Goal: Obtain resource: Download file/media

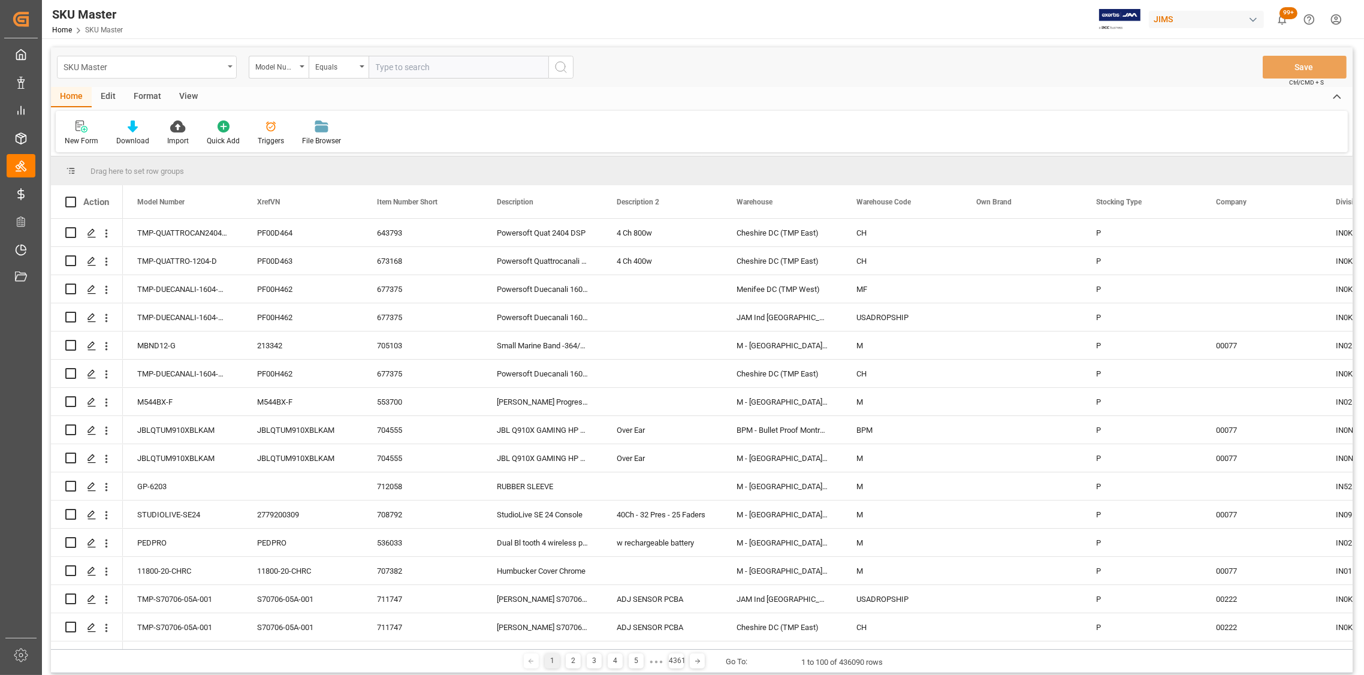
click at [229, 65] on icon "open menu" at bounding box center [230, 66] width 5 height 2
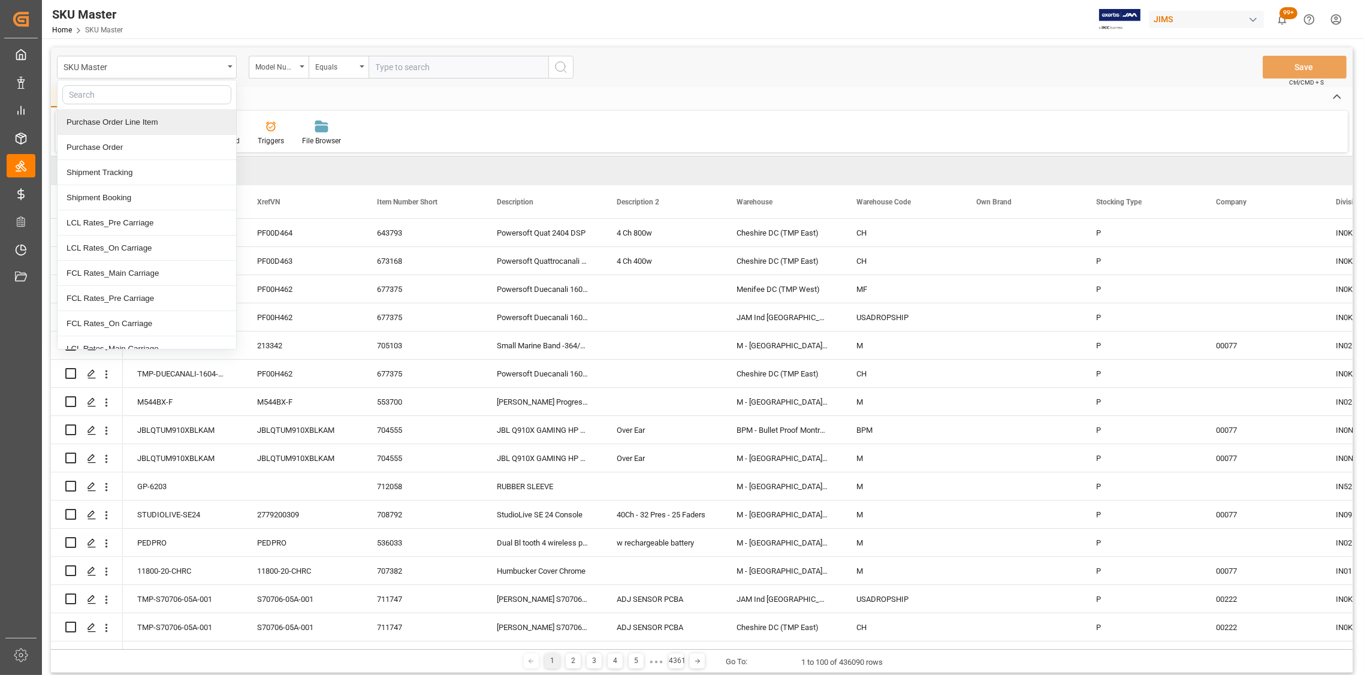
click at [129, 120] on div "Purchase Order Line Item" at bounding box center [147, 122] width 179 height 25
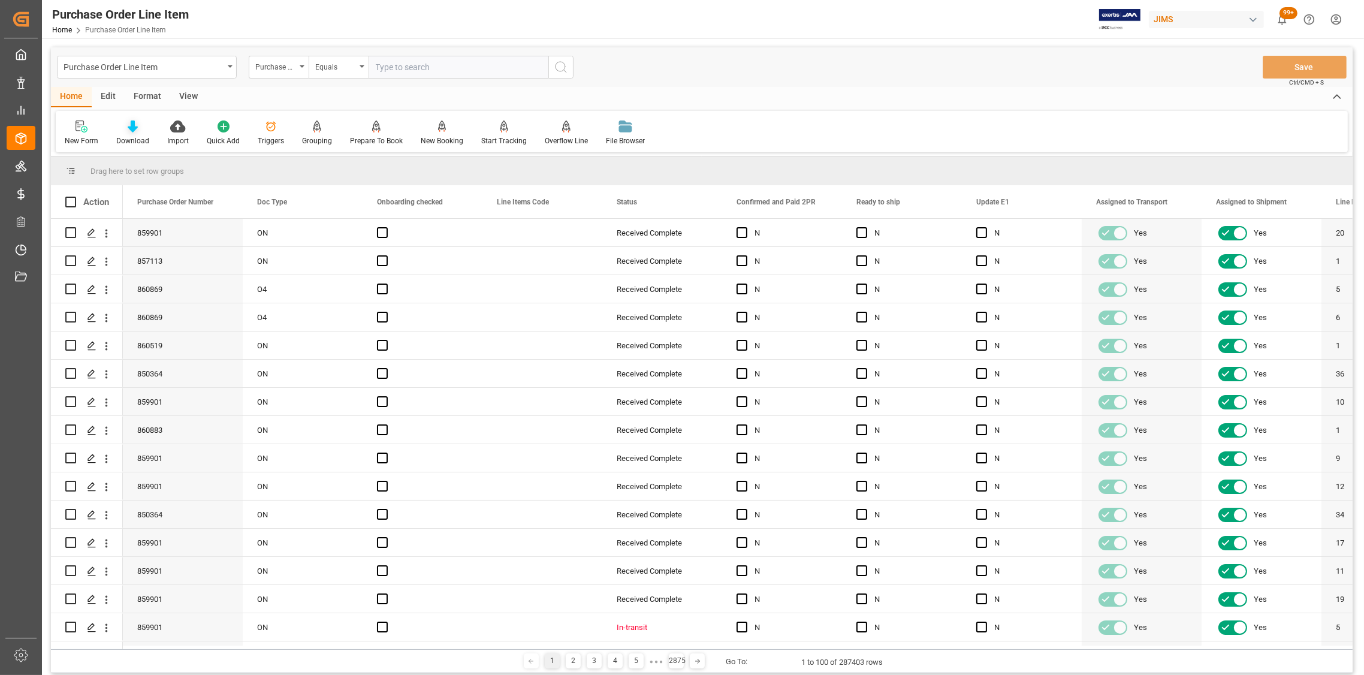
click at [129, 132] on icon at bounding box center [133, 126] width 10 height 12
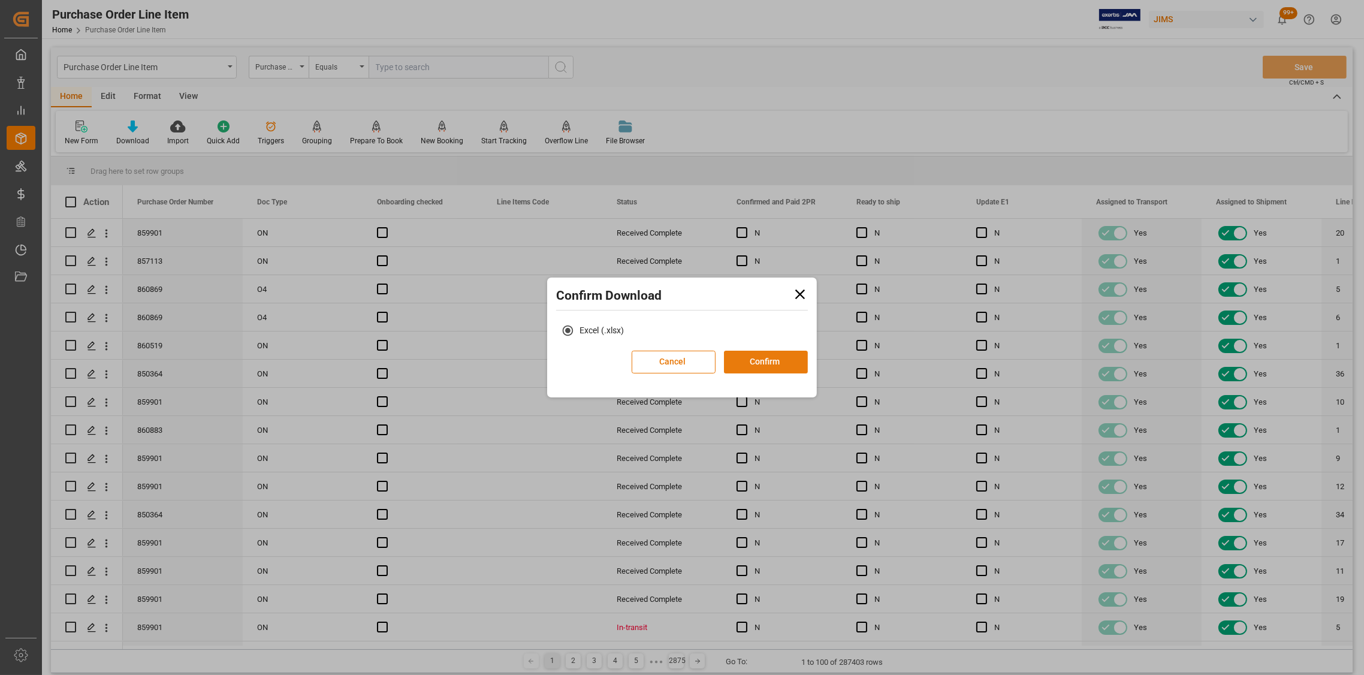
click at [769, 364] on button "Confirm" at bounding box center [766, 362] width 84 height 23
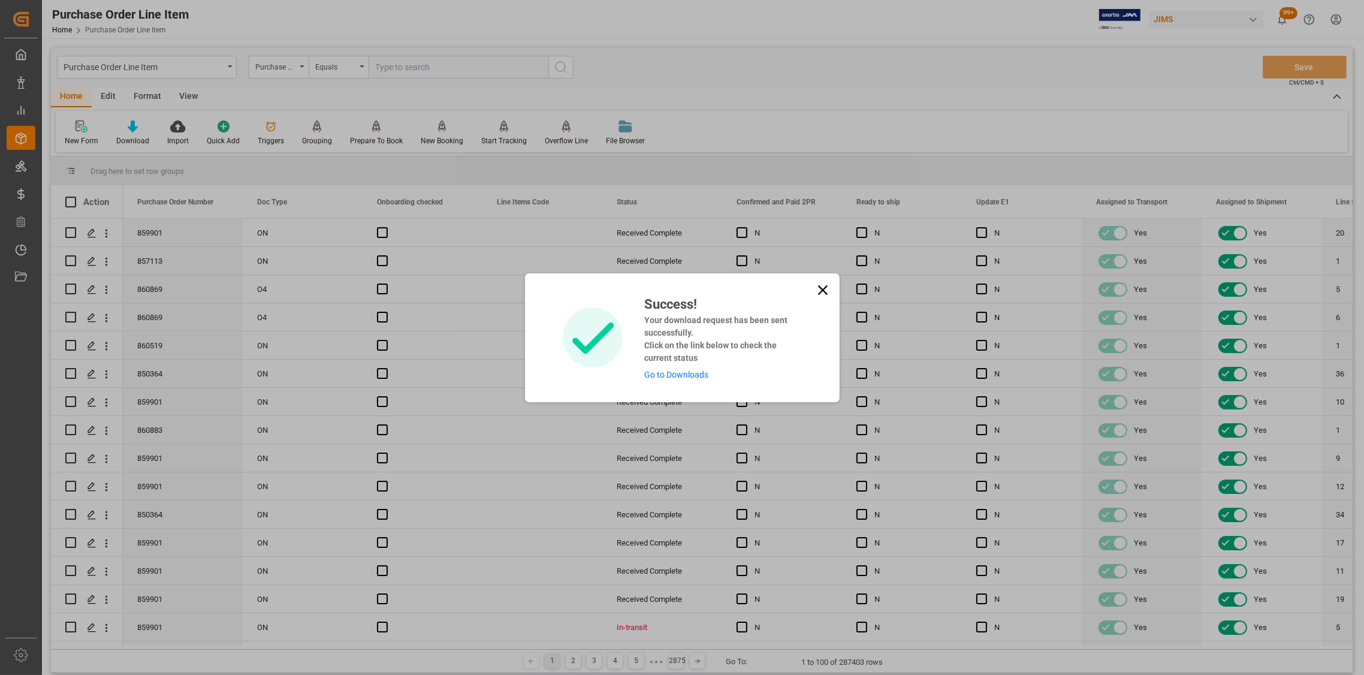
drag, startPoint x: 820, startPoint y: 287, endPoint x: 711, endPoint y: 271, distance: 110.2
click at [820, 287] on icon at bounding box center [822, 290] width 10 height 10
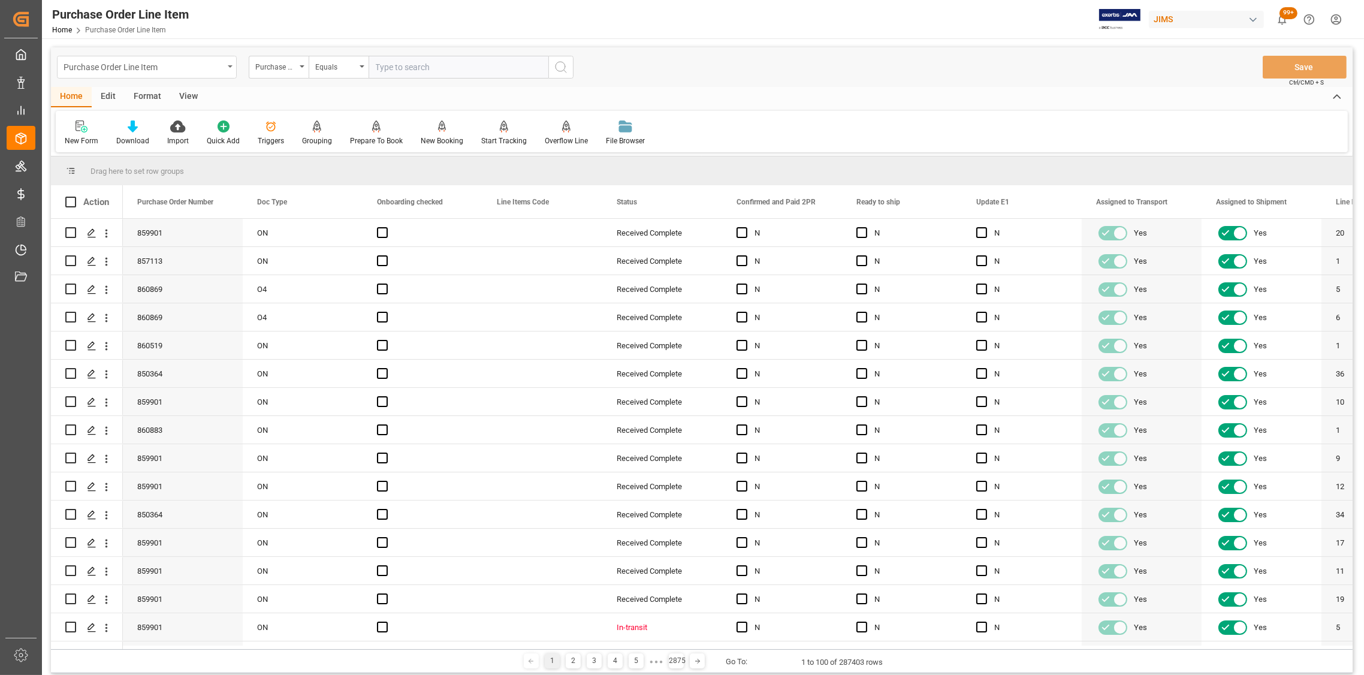
click at [226, 65] on div "Purchase Order Line Item" at bounding box center [147, 67] width 180 height 23
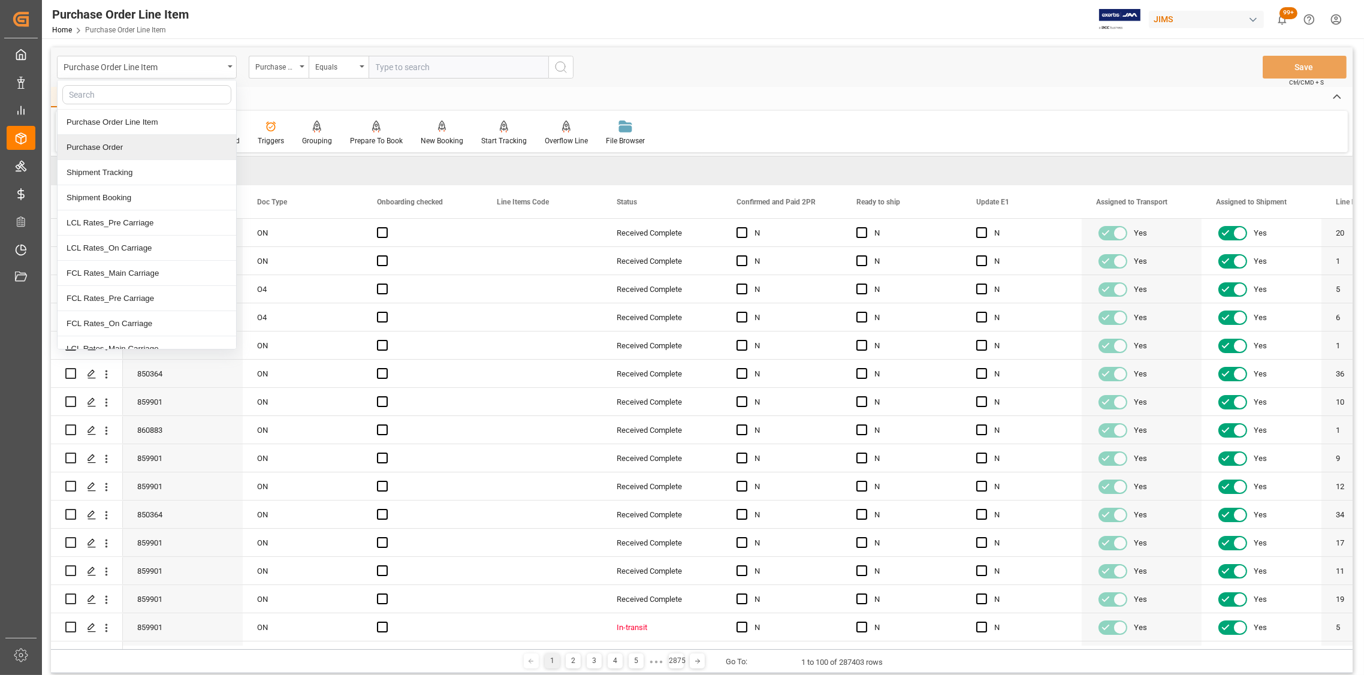
click at [110, 140] on div "Purchase Order" at bounding box center [147, 147] width 179 height 25
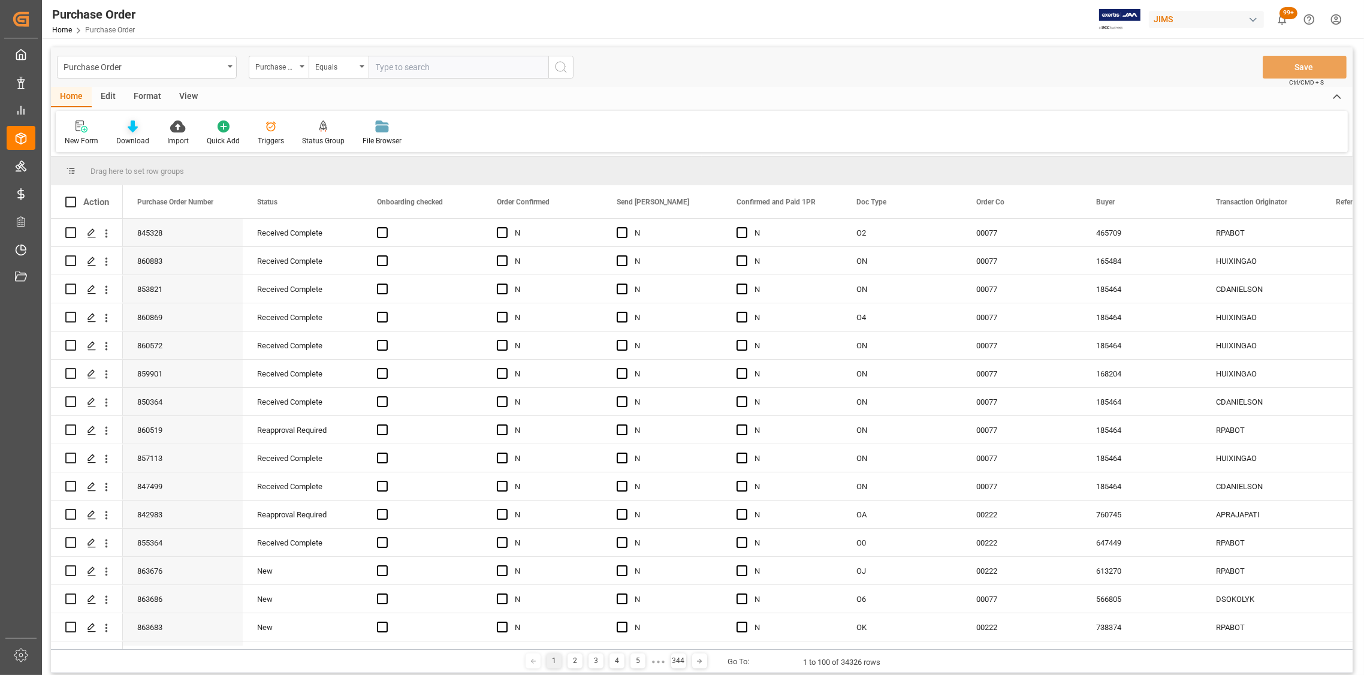
click at [129, 128] on icon at bounding box center [133, 126] width 10 height 12
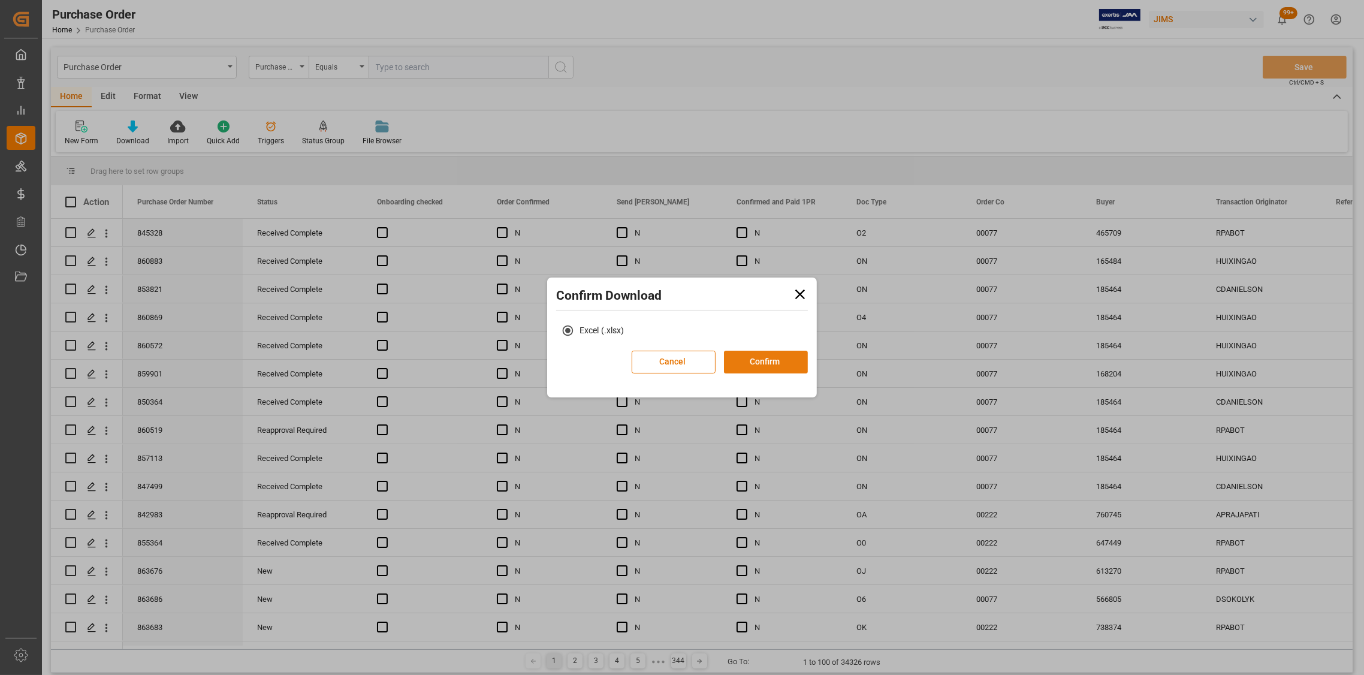
click at [780, 363] on button "Confirm" at bounding box center [766, 362] width 84 height 23
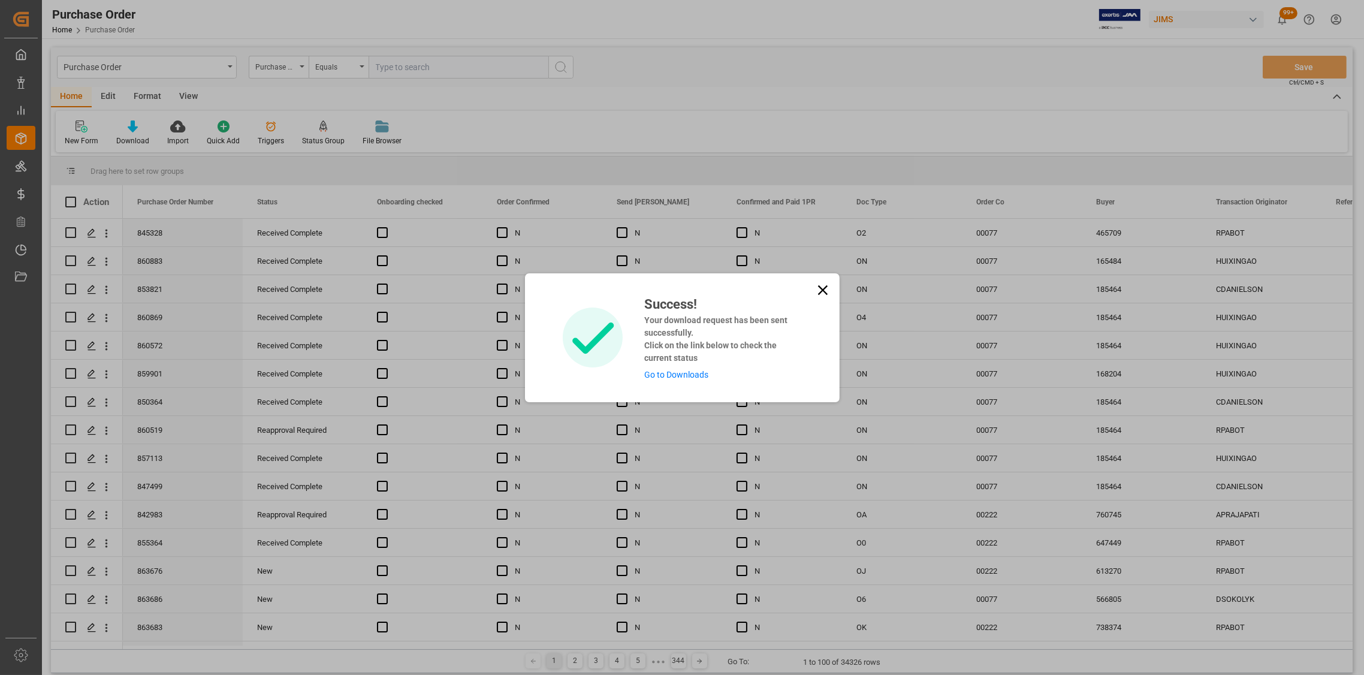
click at [814, 289] on icon at bounding box center [822, 290] width 17 height 17
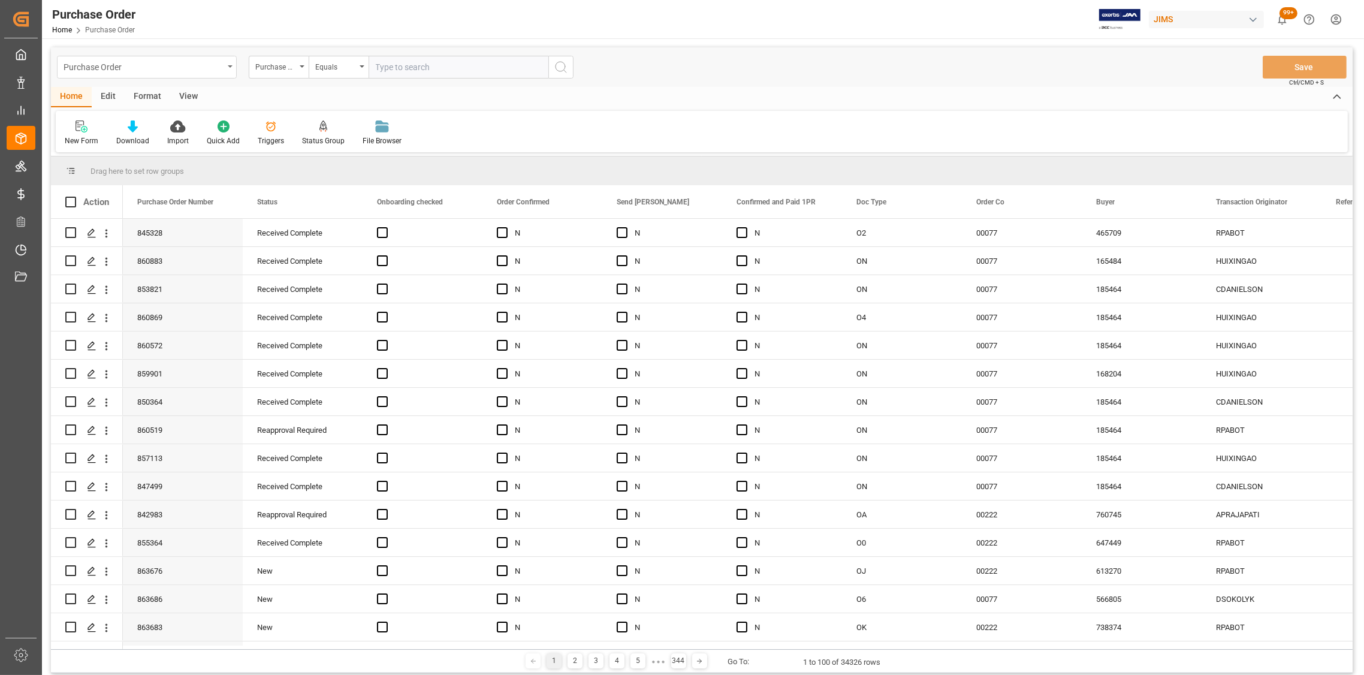
click at [224, 68] on div "Purchase Order" at bounding box center [147, 67] width 180 height 23
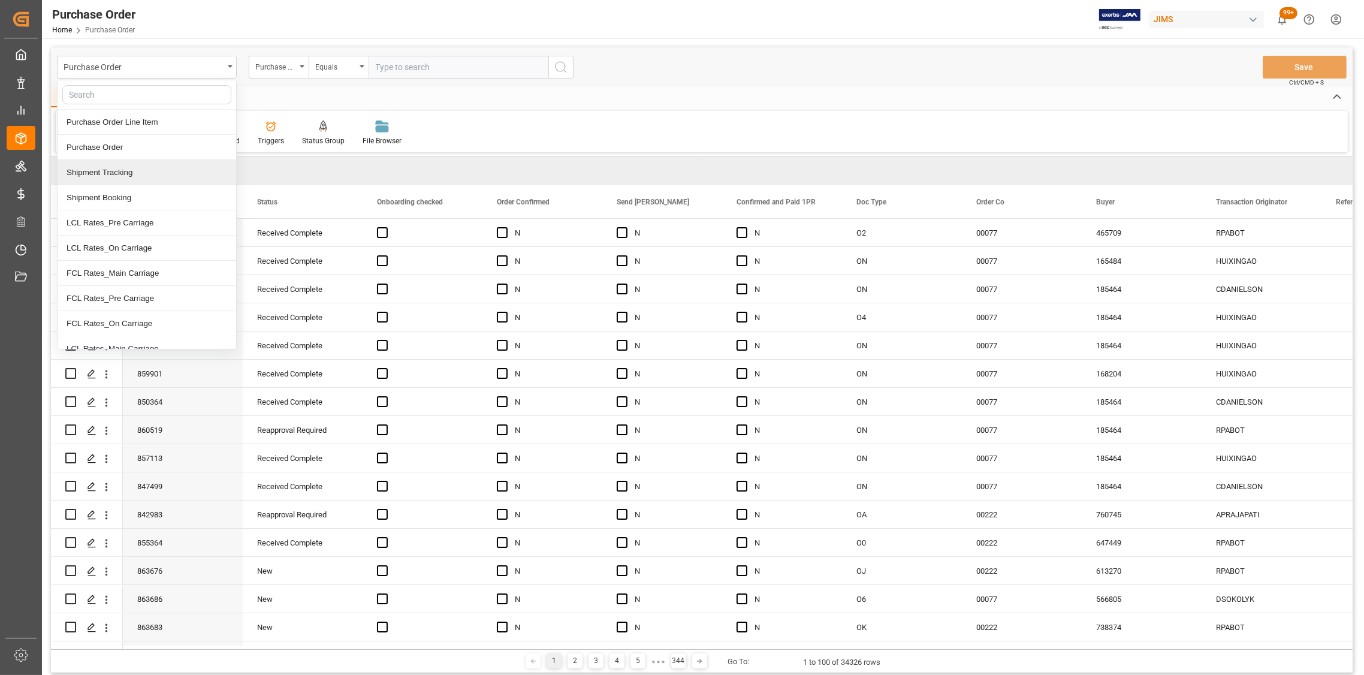
click at [125, 170] on div "Shipment Tracking" at bounding box center [147, 172] width 179 height 25
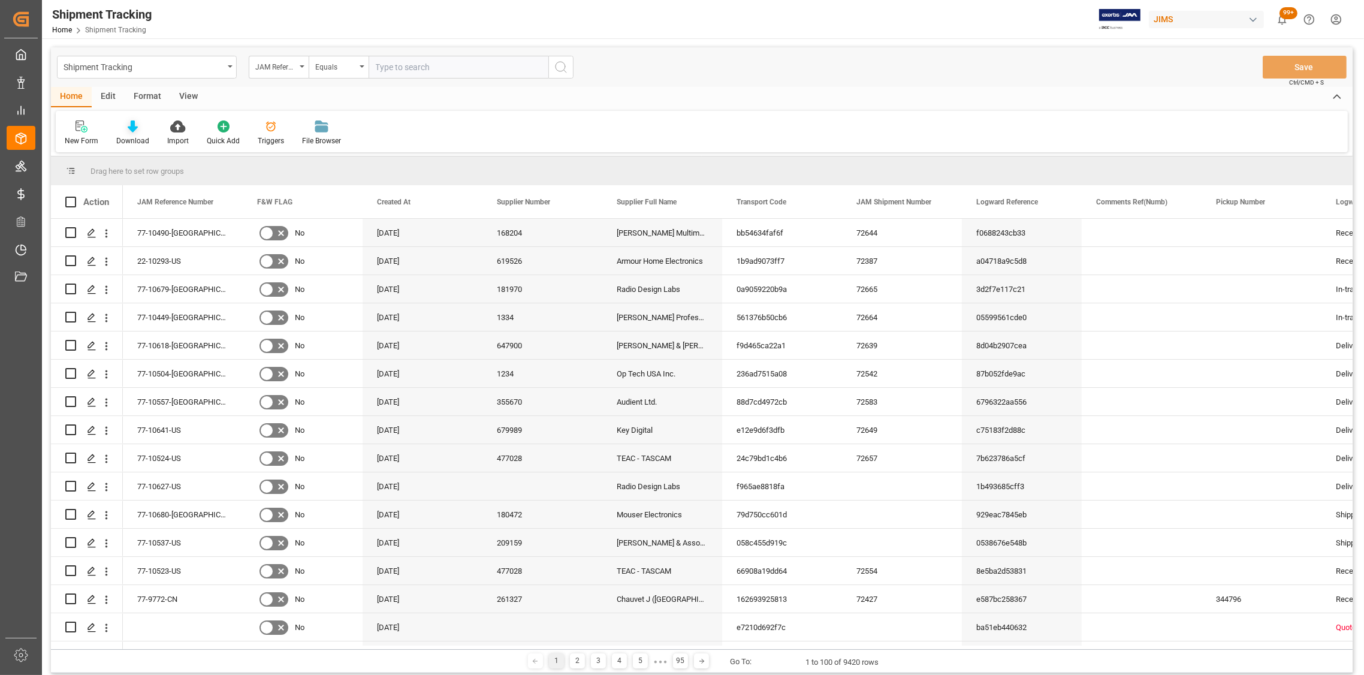
click at [129, 129] on icon at bounding box center [133, 126] width 10 height 12
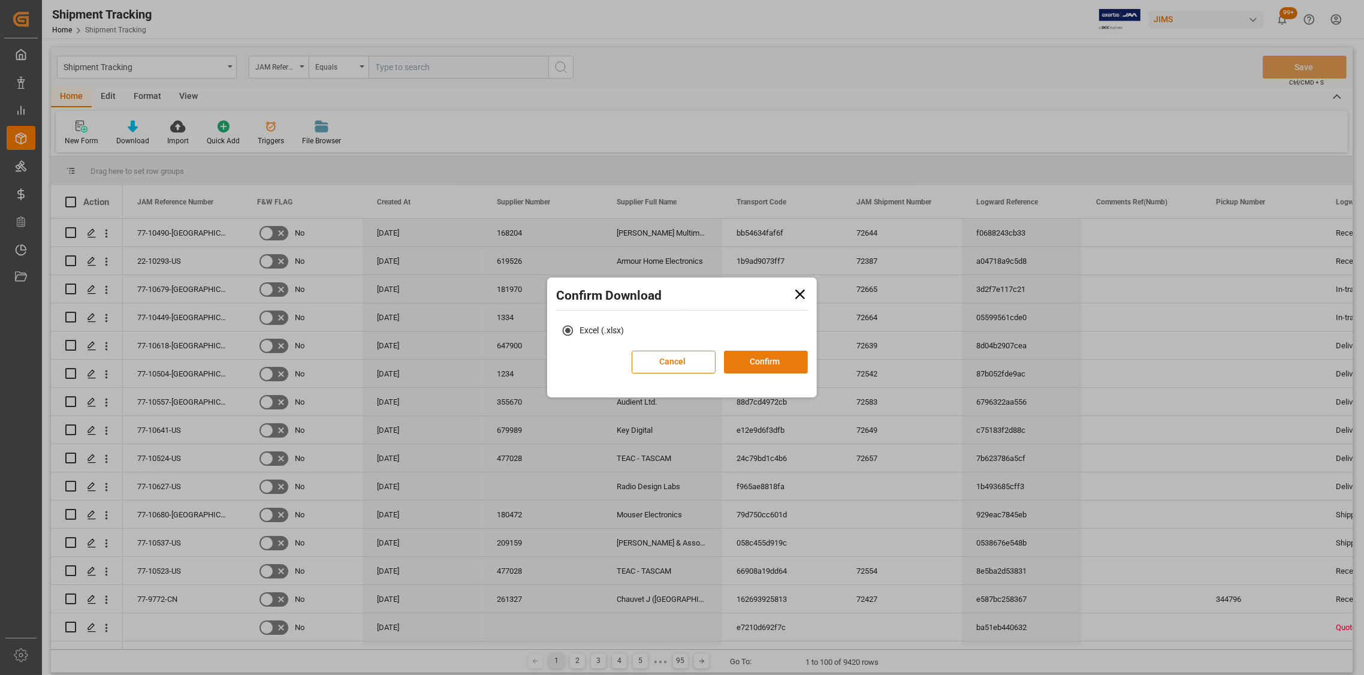
click at [766, 368] on button "Confirm" at bounding box center [766, 362] width 84 height 23
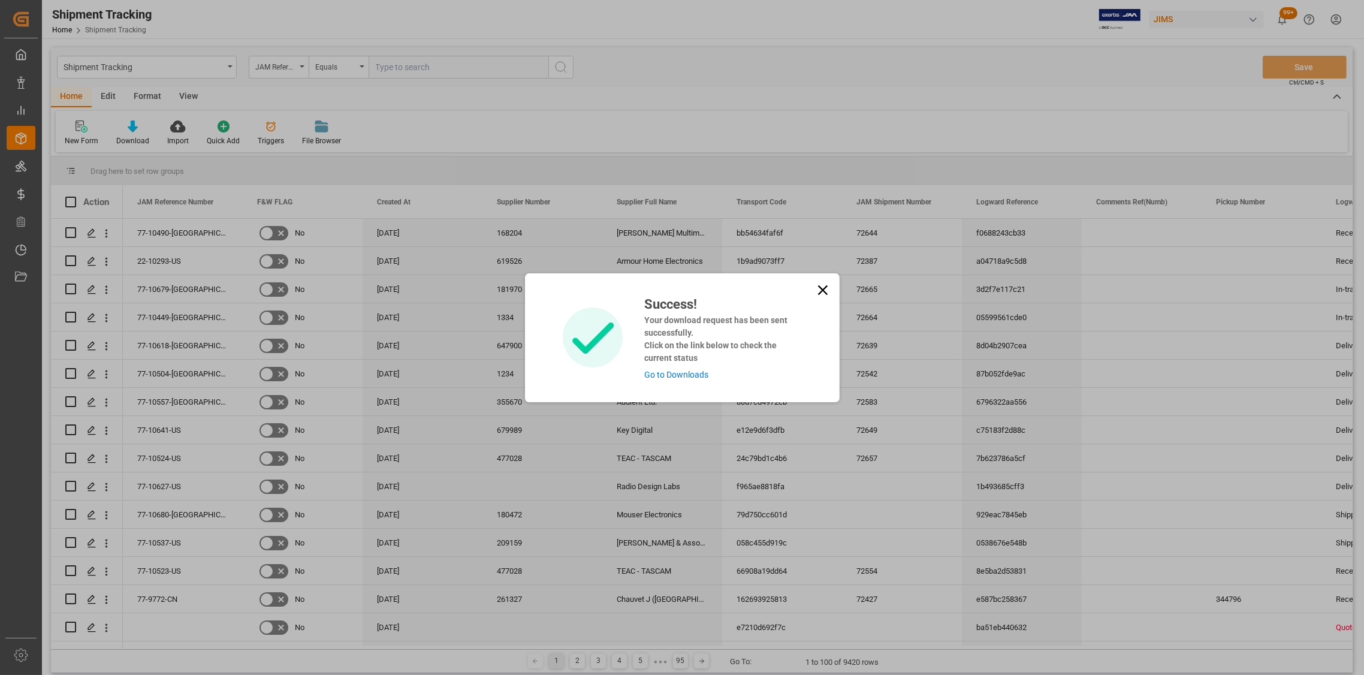
drag, startPoint x: 816, startPoint y: 289, endPoint x: 808, endPoint y: 286, distance: 8.7
click at [816, 288] on icon at bounding box center [822, 290] width 17 height 17
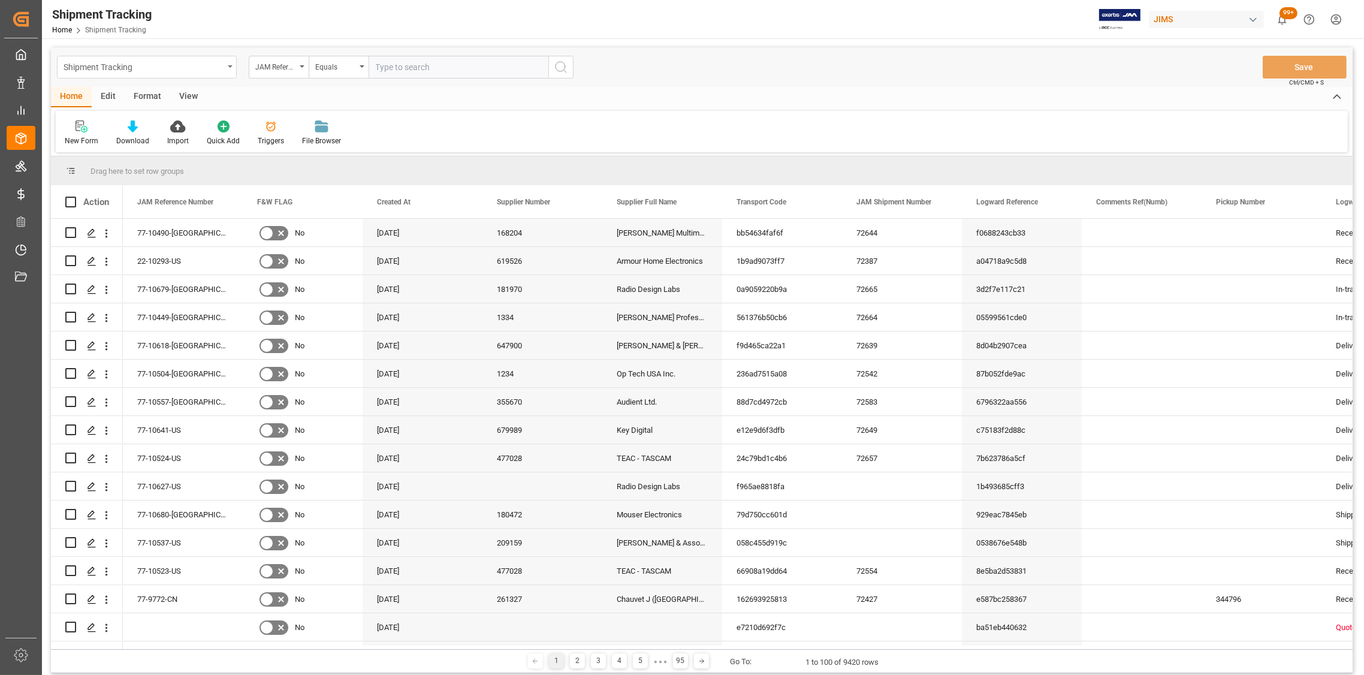
click at [228, 65] on icon "open menu" at bounding box center [230, 66] width 5 height 2
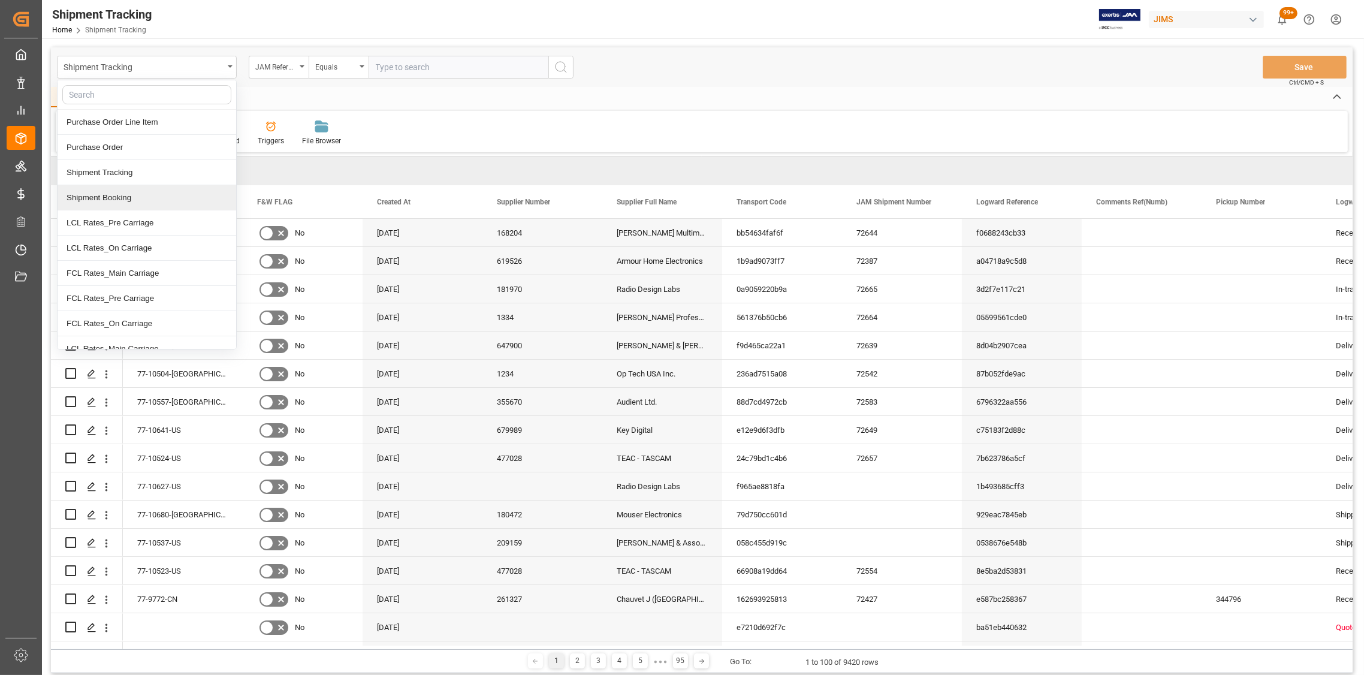
click at [118, 199] on div "Shipment Booking" at bounding box center [147, 197] width 179 height 25
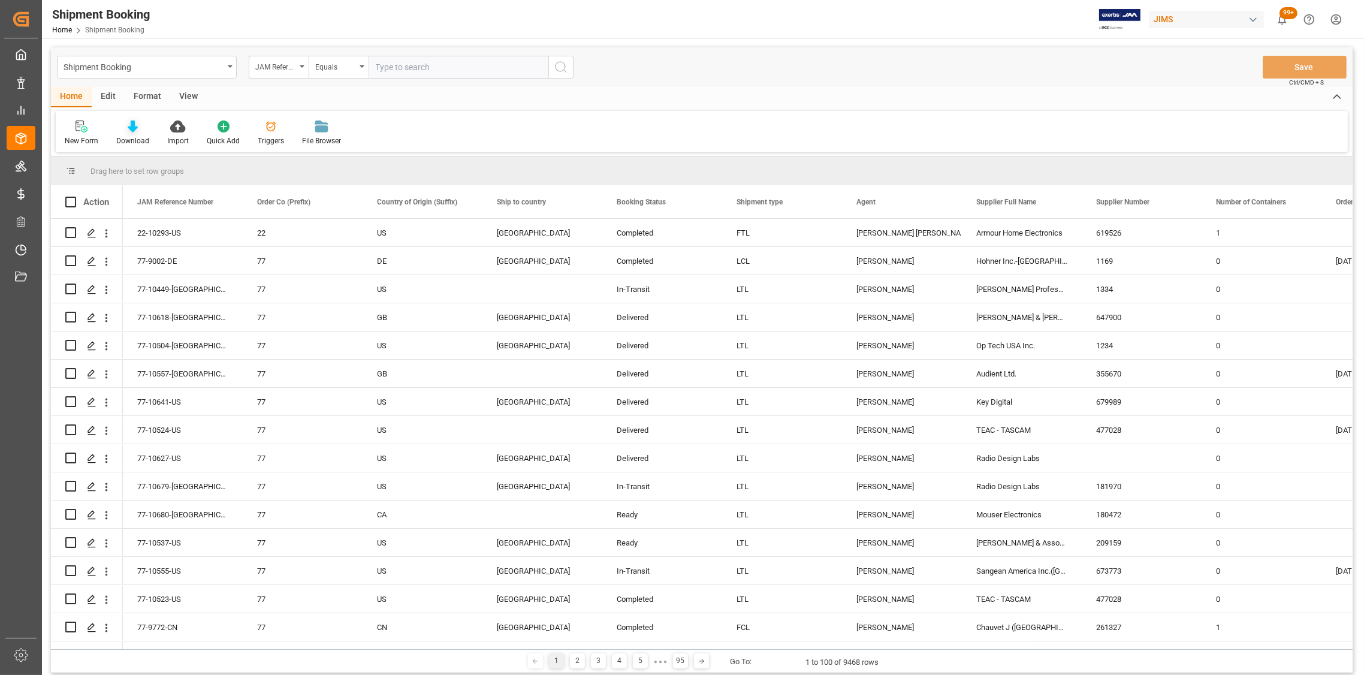
click at [131, 128] on icon at bounding box center [133, 126] width 10 height 12
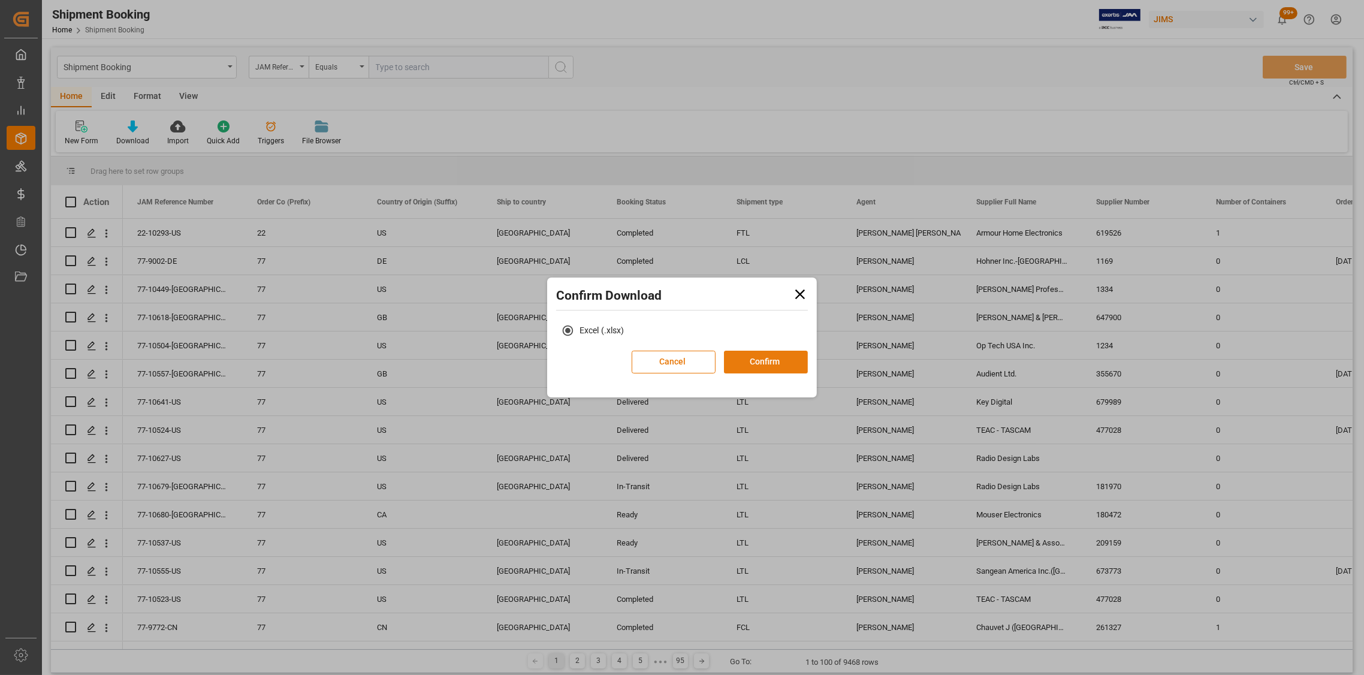
click at [753, 357] on button "Confirm" at bounding box center [766, 362] width 84 height 23
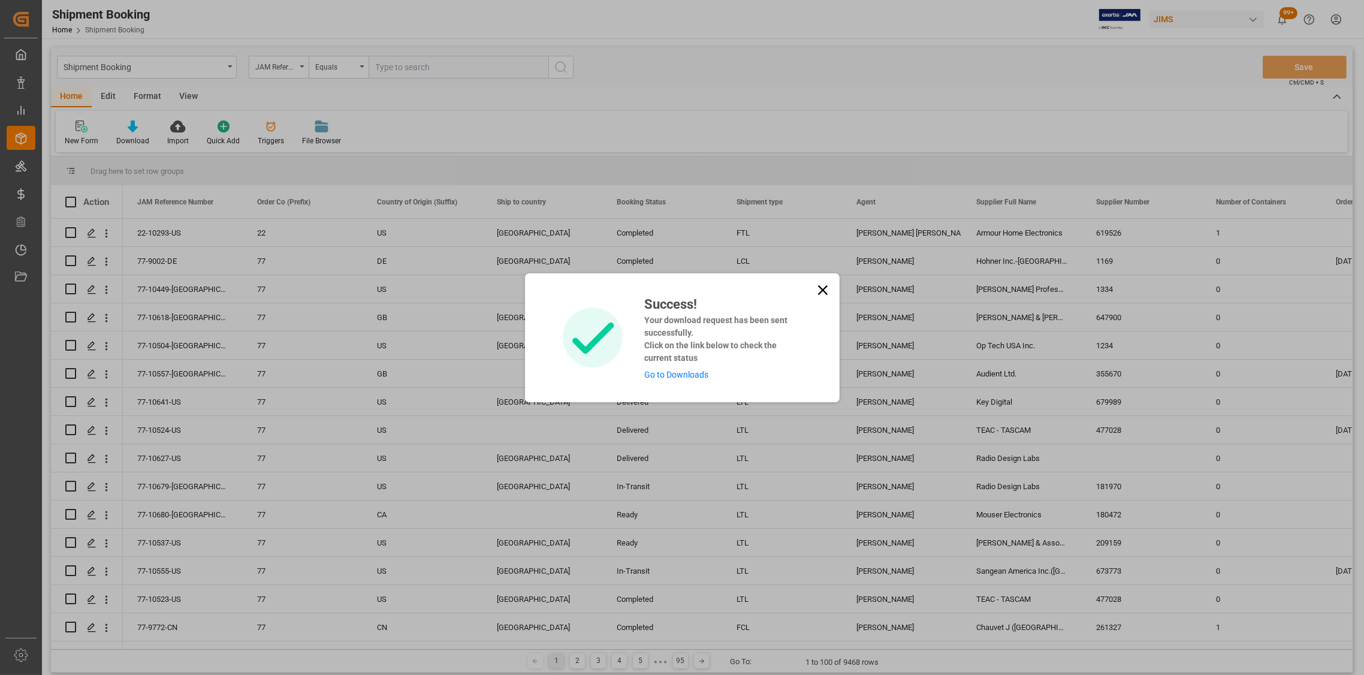
click at [691, 373] on link "Go to Downloads" at bounding box center [676, 375] width 64 height 10
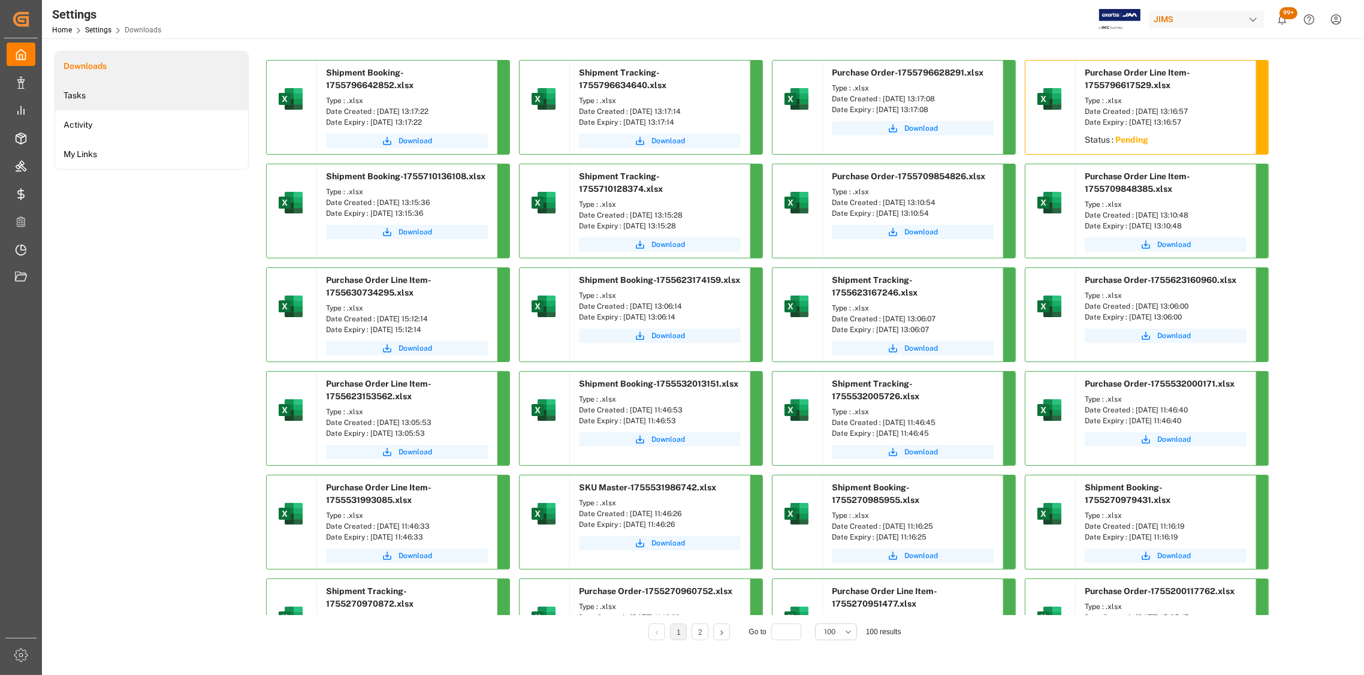
click at [85, 98] on li "Tasks" at bounding box center [151, 95] width 193 height 29
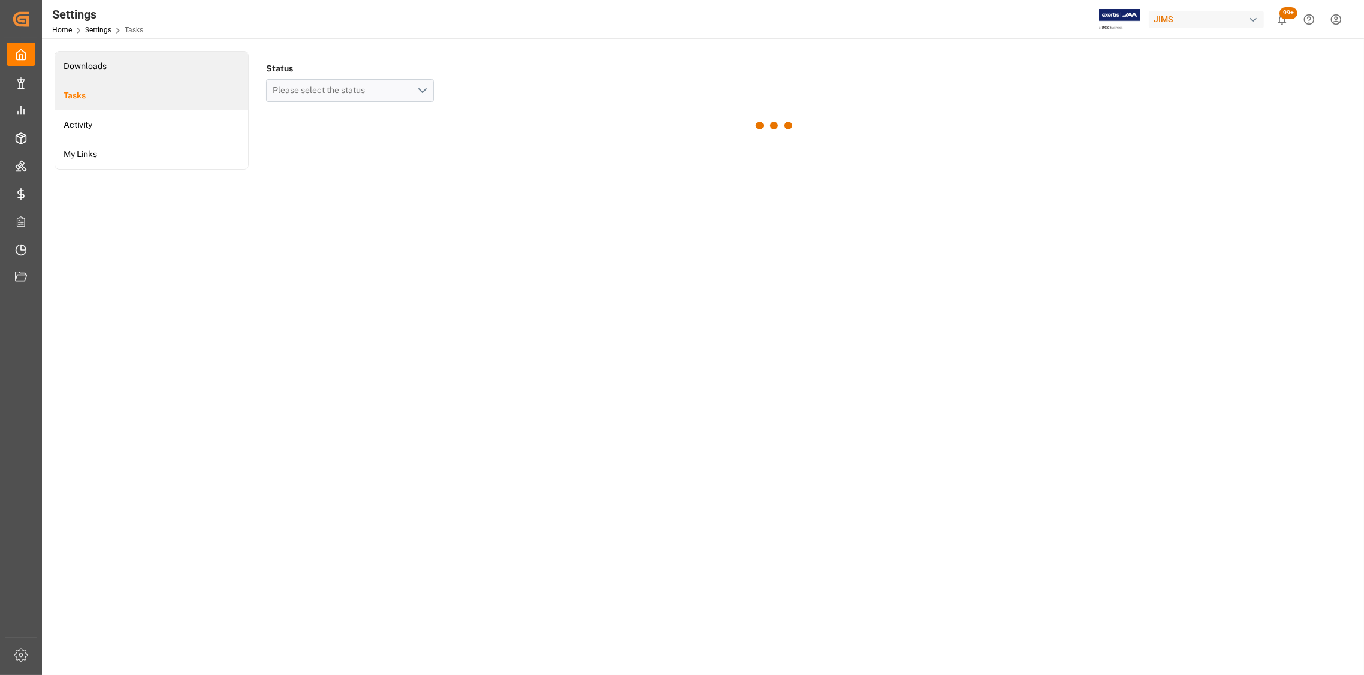
click at [107, 65] on li "Downloads" at bounding box center [151, 66] width 193 height 29
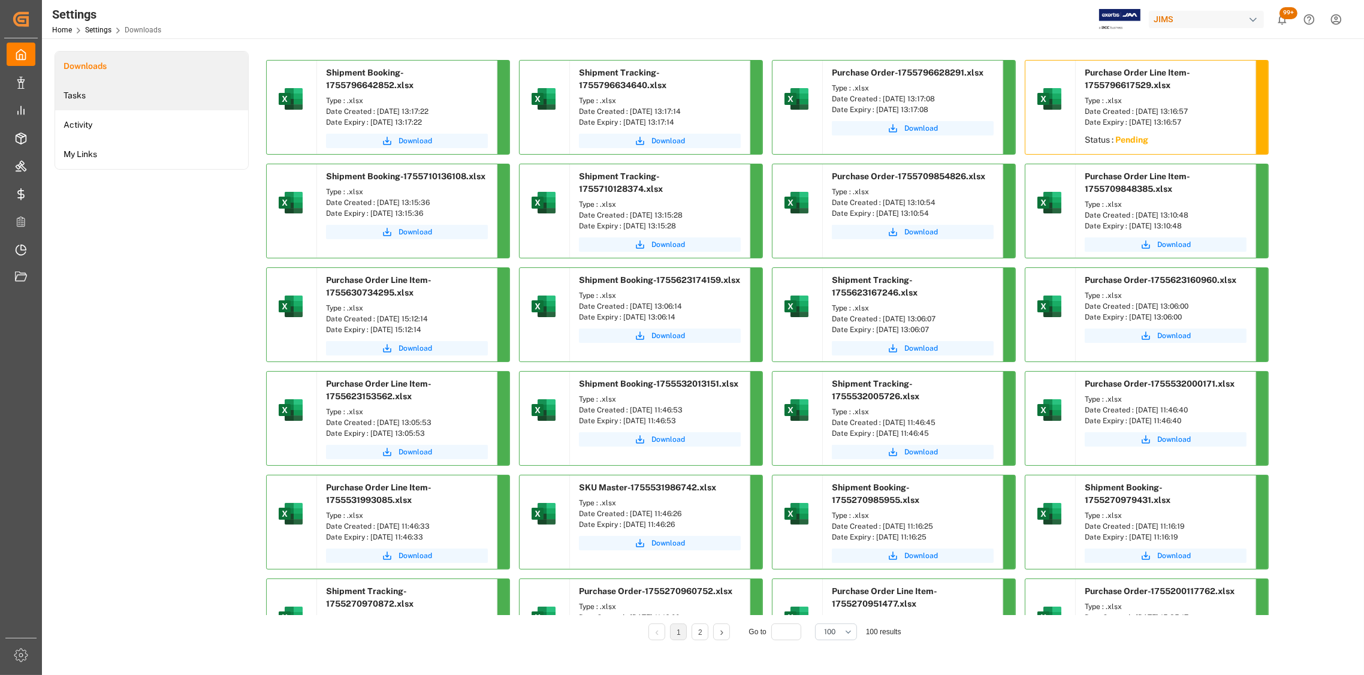
click at [88, 96] on li "Tasks" at bounding box center [151, 95] width 193 height 29
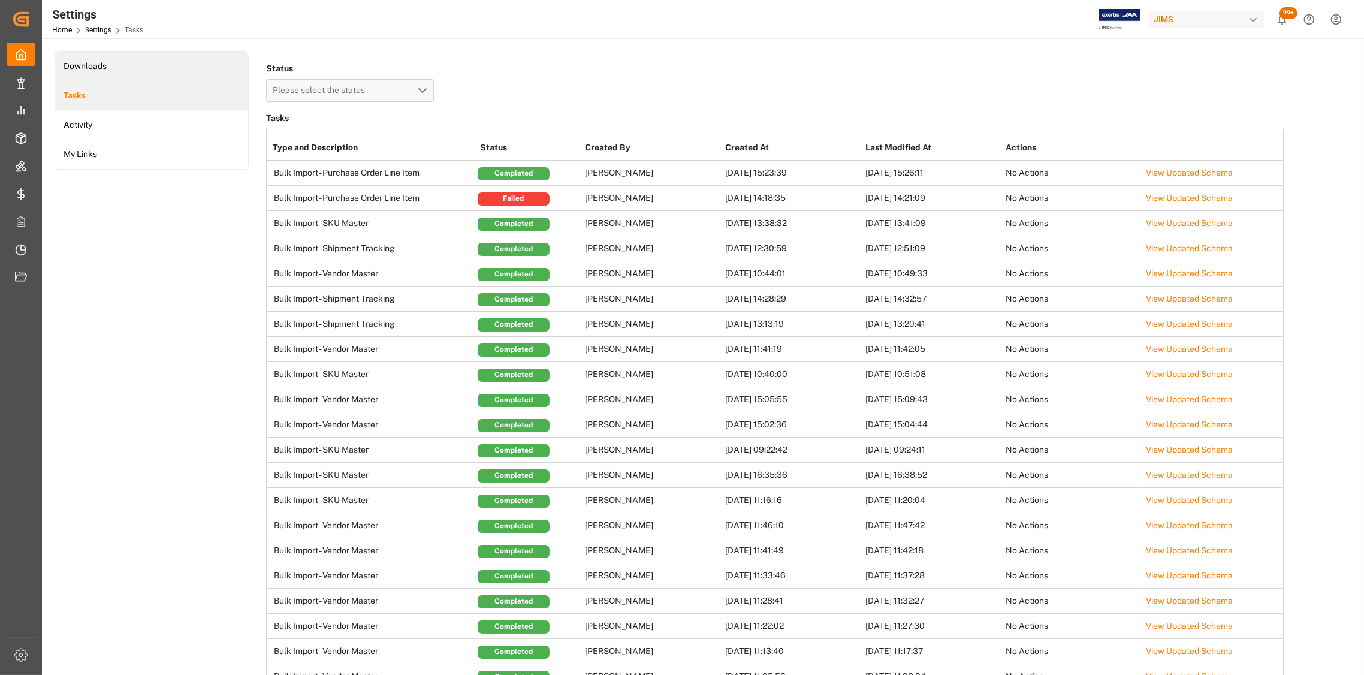
click at [80, 62] on li "Downloads" at bounding box center [151, 66] width 193 height 29
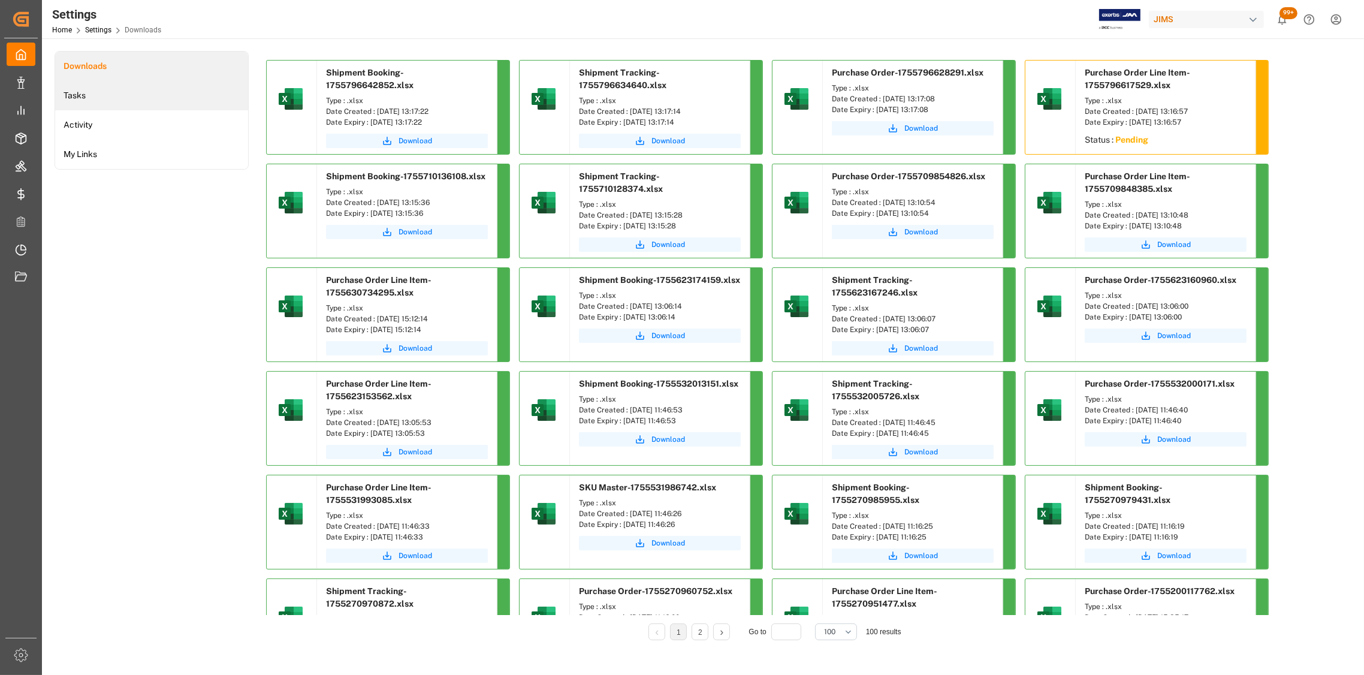
click at [76, 89] on li "Tasks" at bounding box center [151, 95] width 193 height 29
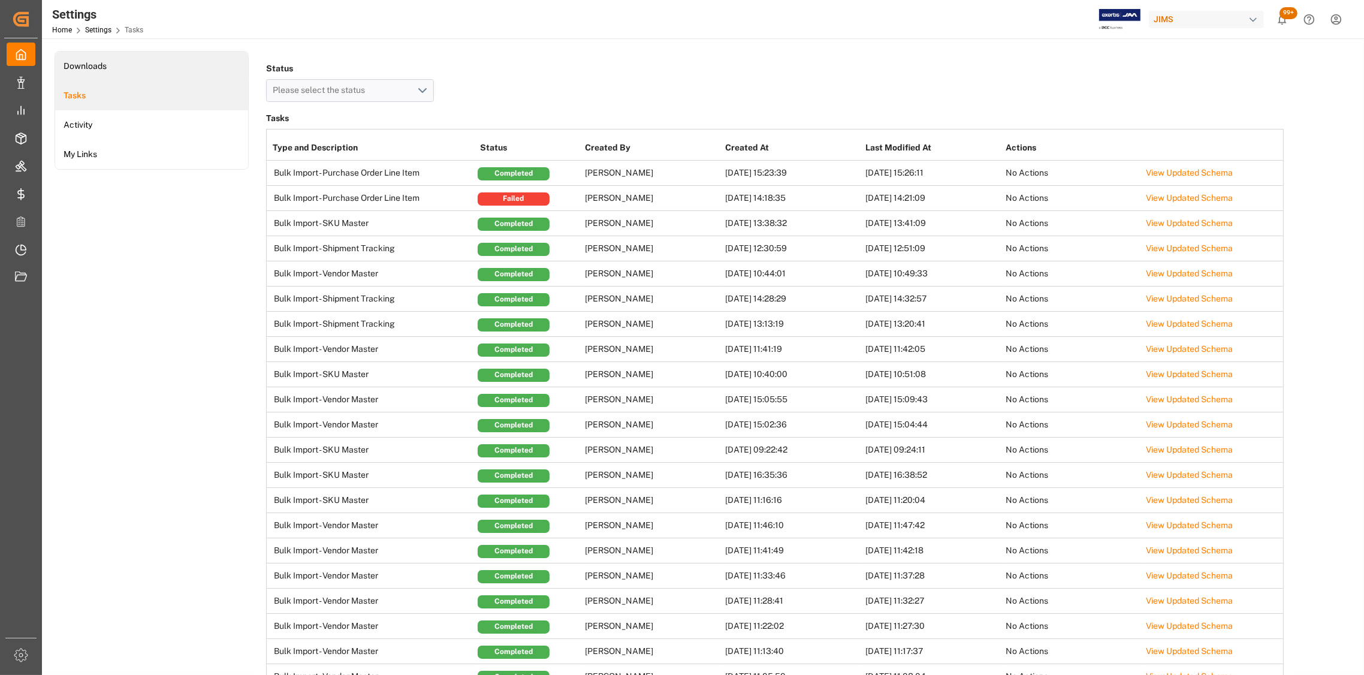
click at [99, 67] on li "Downloads" at bounding box center [151, 66] width 193 height 29
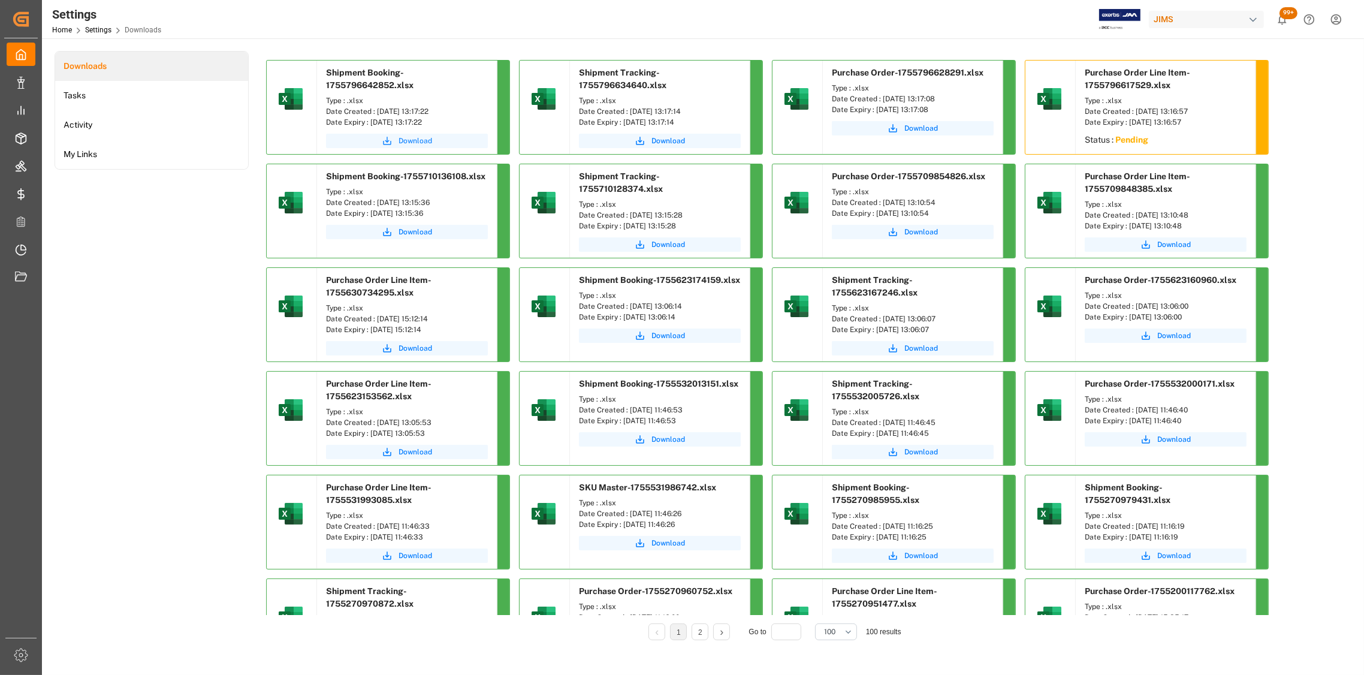
click at [416, 140] on span "Download" at bounding box center [416, 140] width 34 height 11
